Goal: Task Accomplishment & Management: Manage account settings

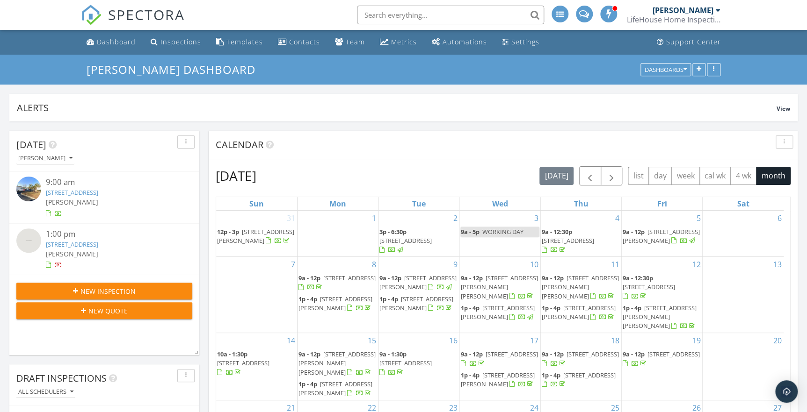
click at [84, 192] on link "[STREET_ADDRESS]" at bounding box center [72, 192] width 52 height 8
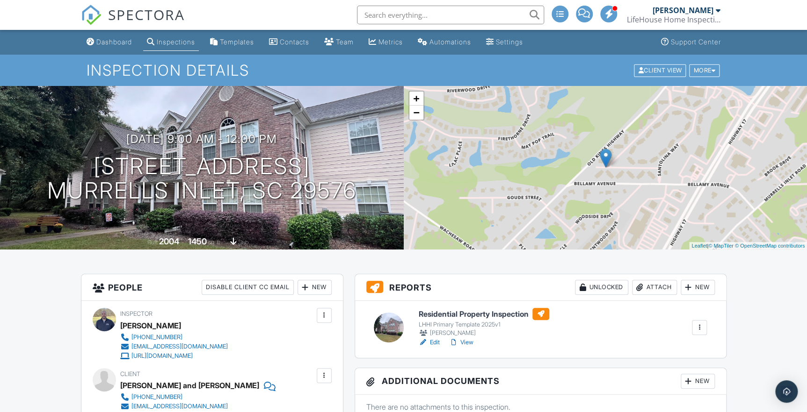
click at [453, 311] on h6 "Residential Property Inspection" at bounding box center [484, 314] width 130 height 12
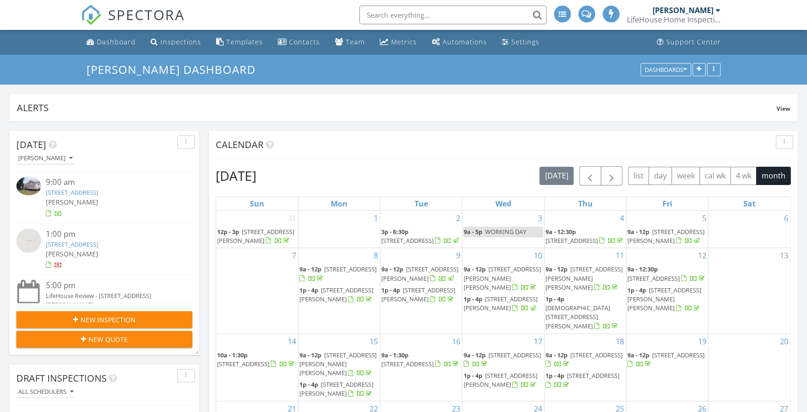
scroll to position [178, 189]
